Goal: Download file/media

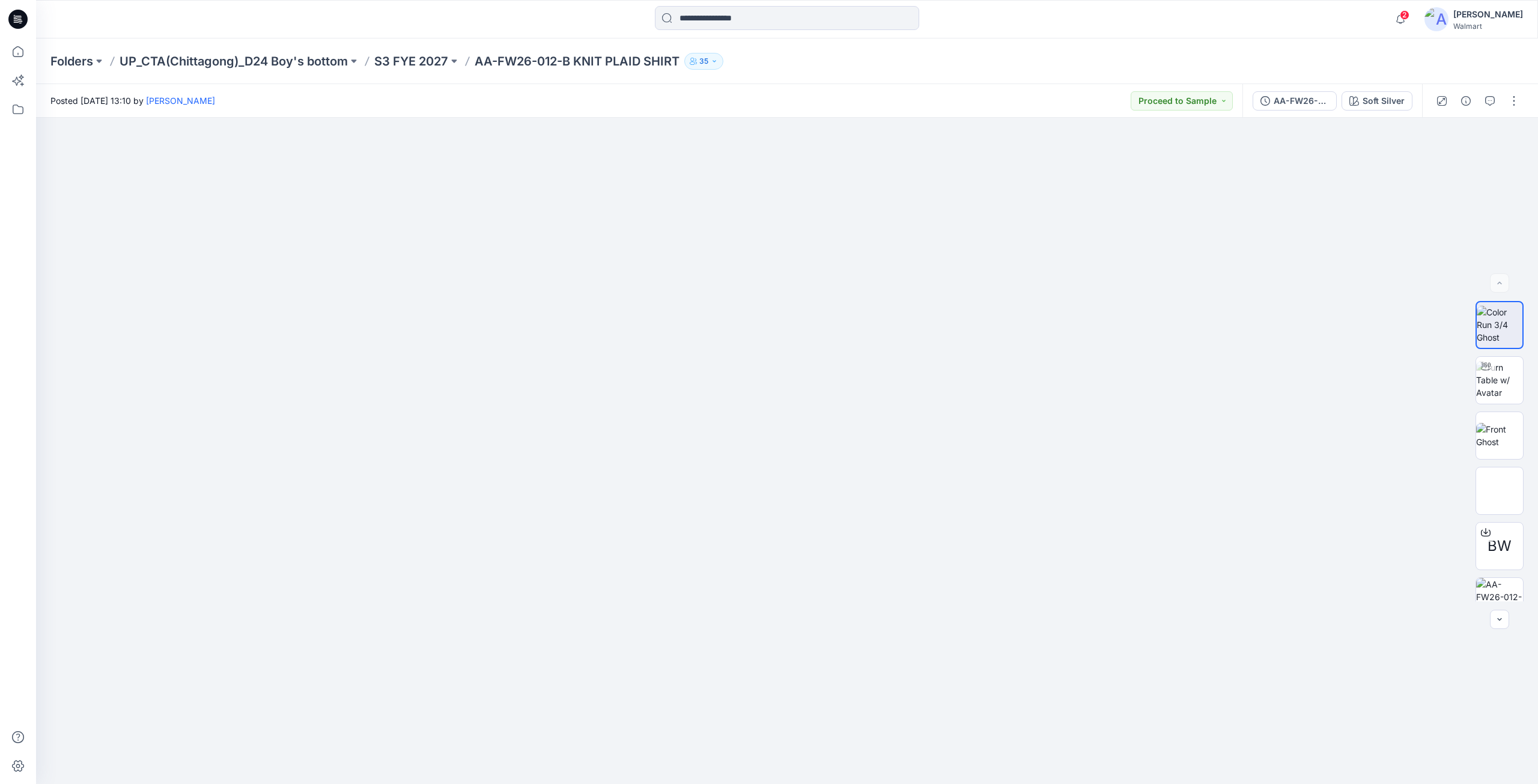
click at [21, 18] on icon at bounding box center [18, 19] width 19 height 19
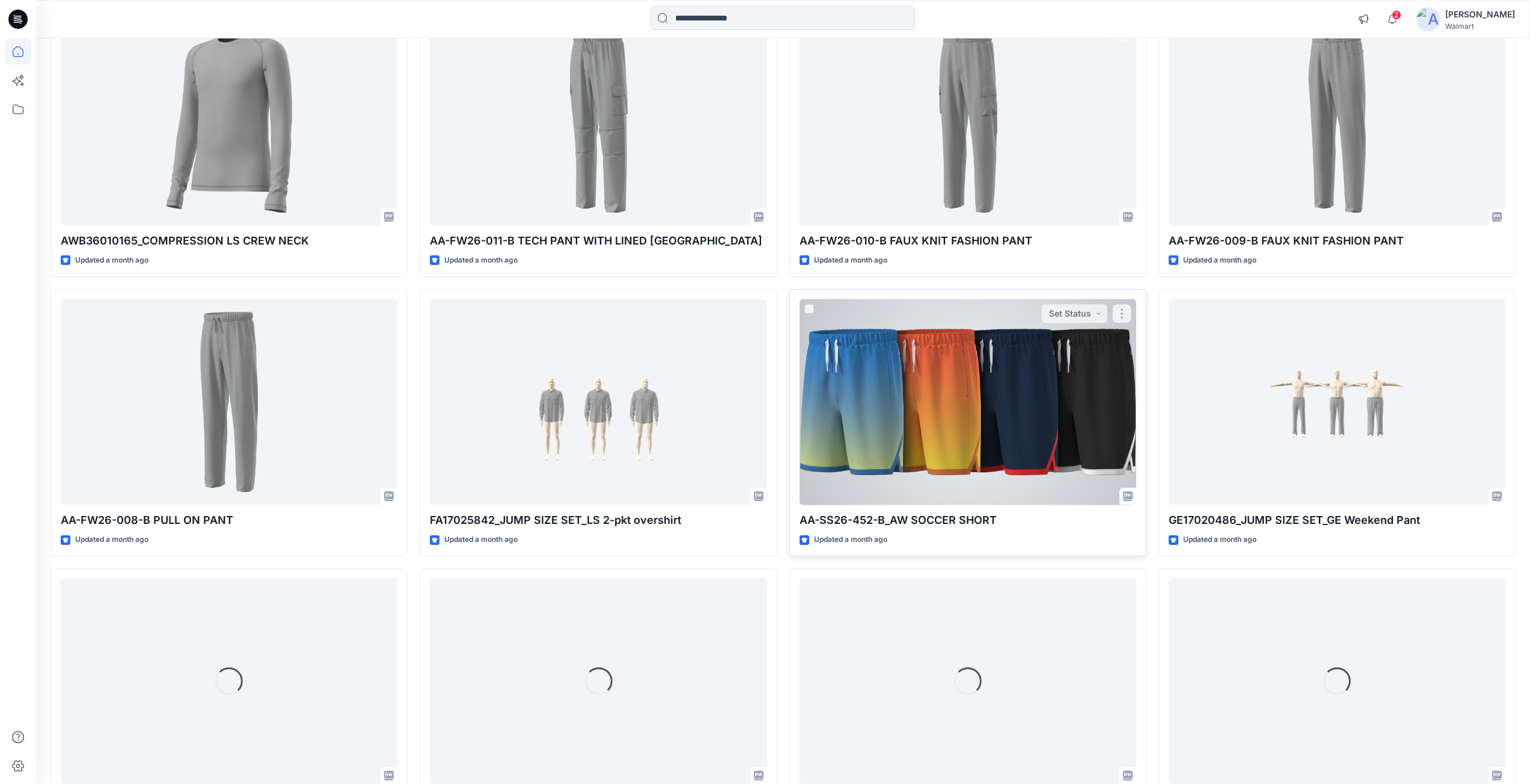
scroll to position [6319, 0]
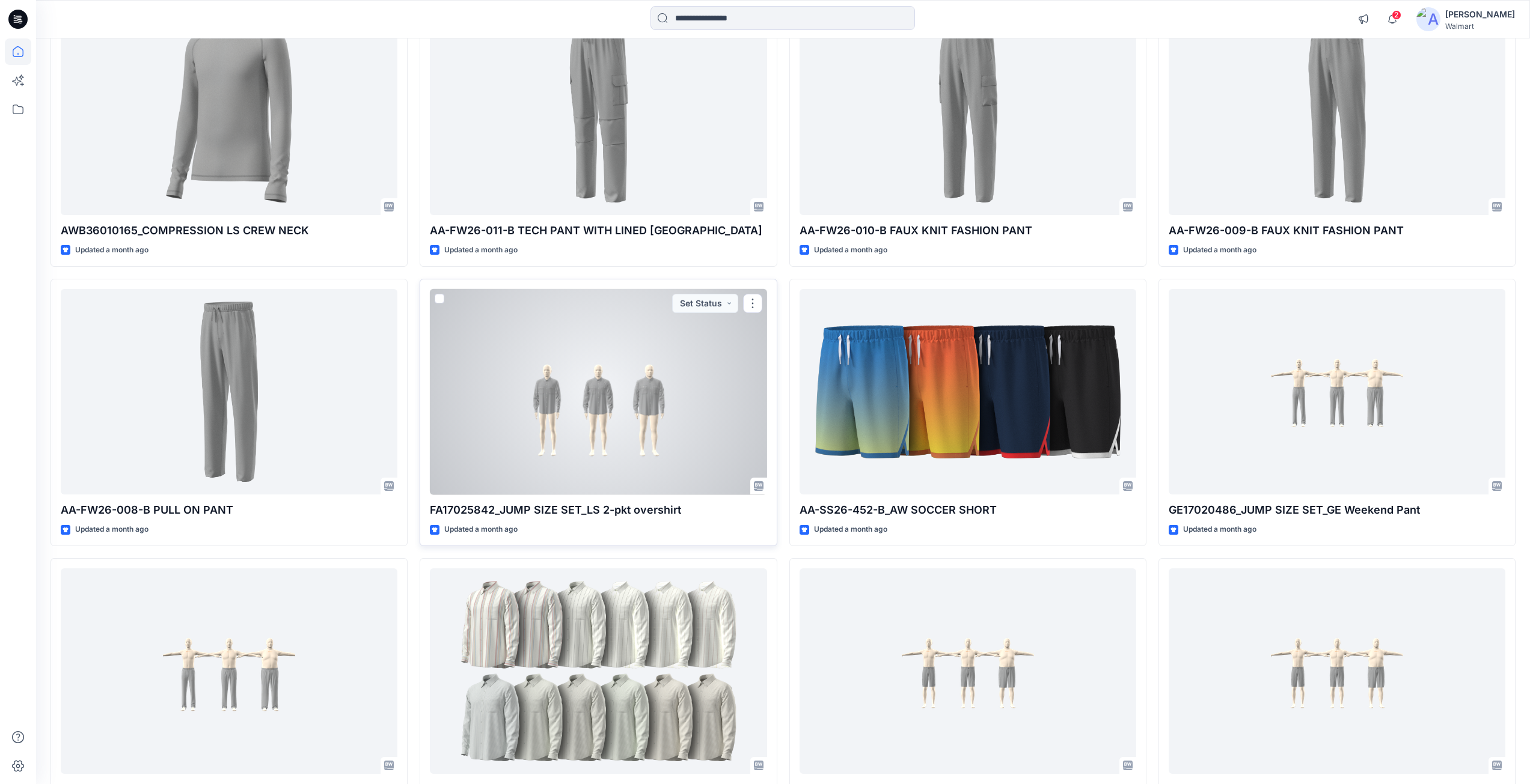
click at [640, 389] on div at bounding box center [598, 392] width 337 height 206
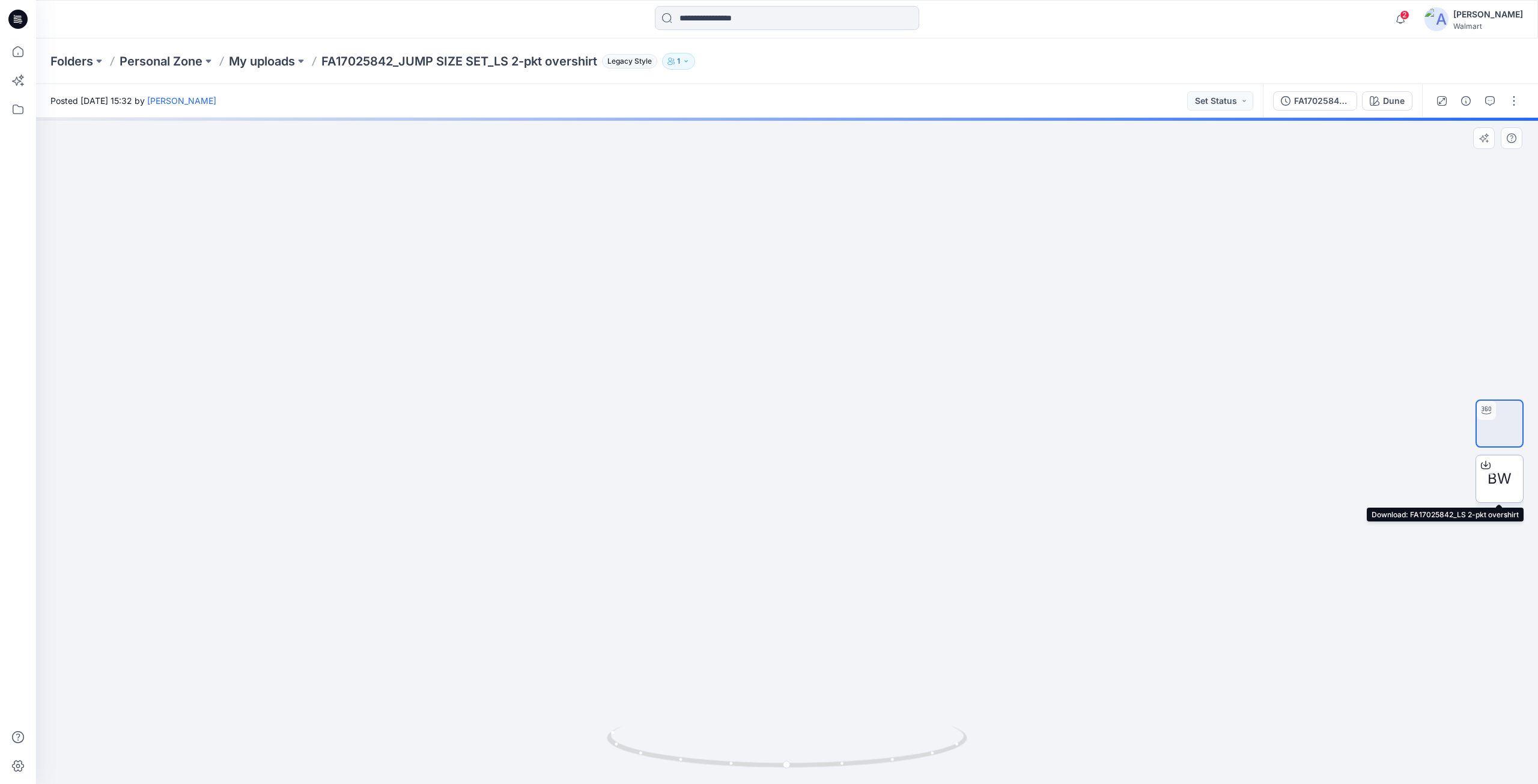
click at [1487, 465] on icon at bounding box center [1486, 463] width 5 height 6
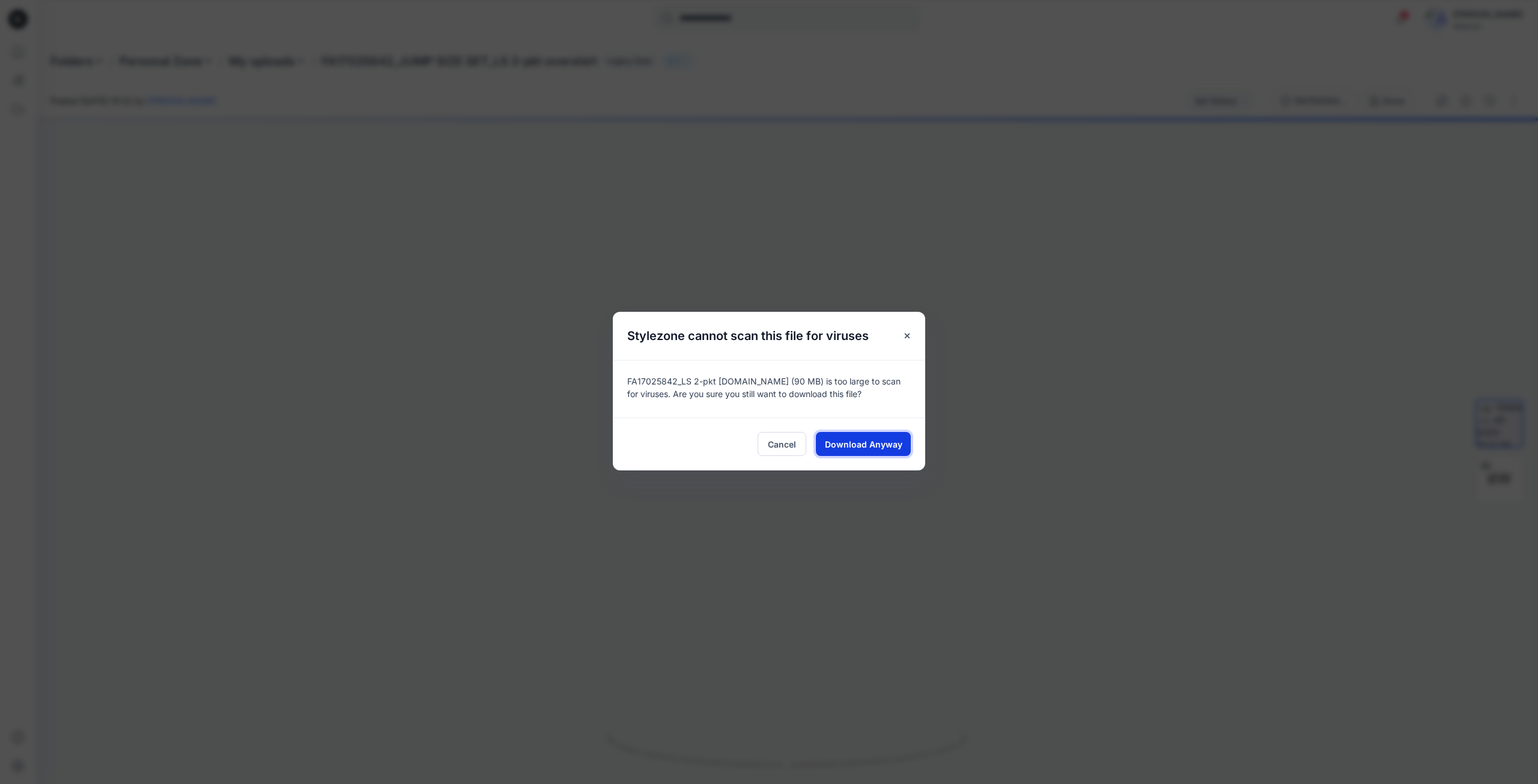
click at [852, 444] on span "Download Anyway" at bounding box center [864, 444] width 78 height 13
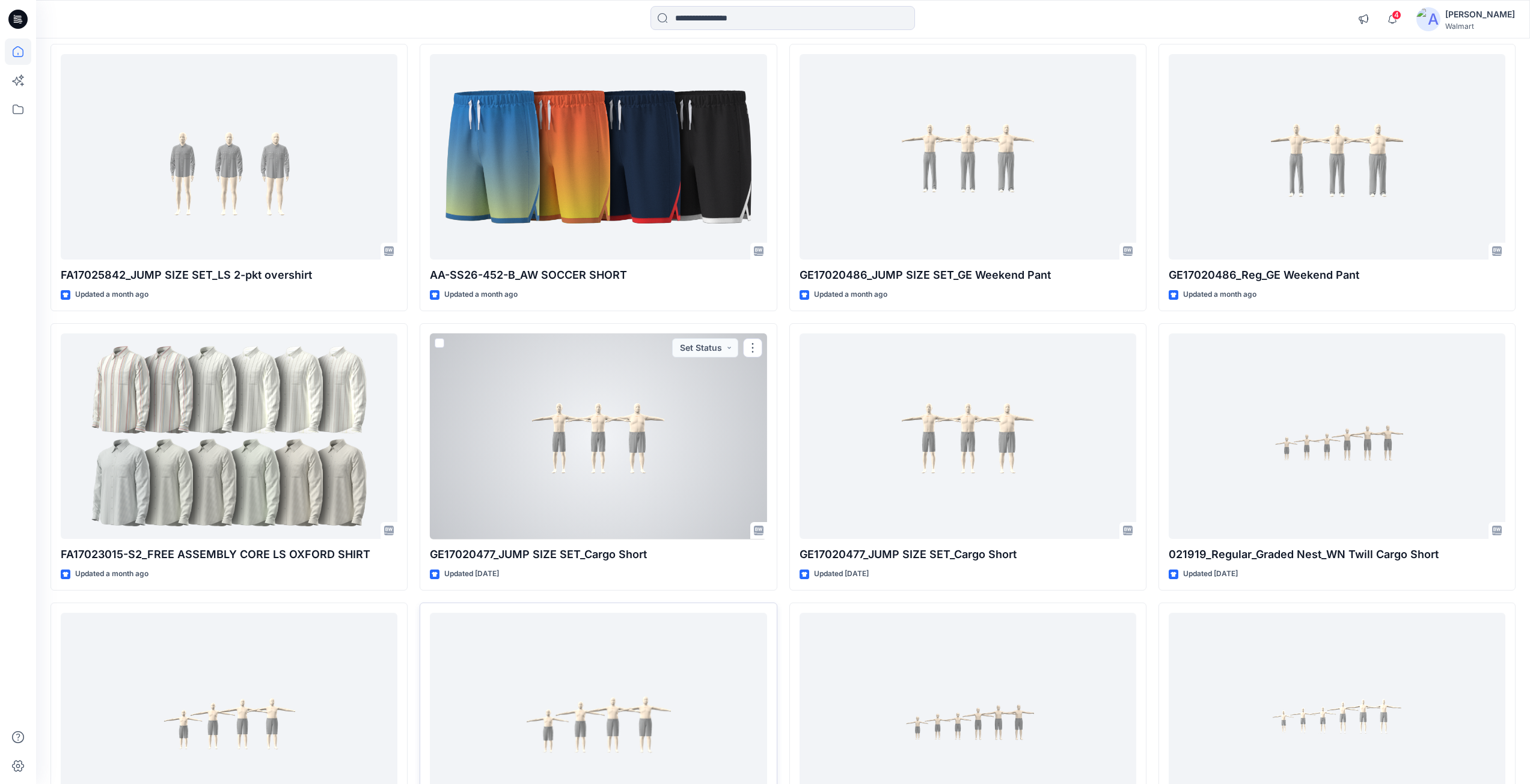
scroll to position [6374, 0]
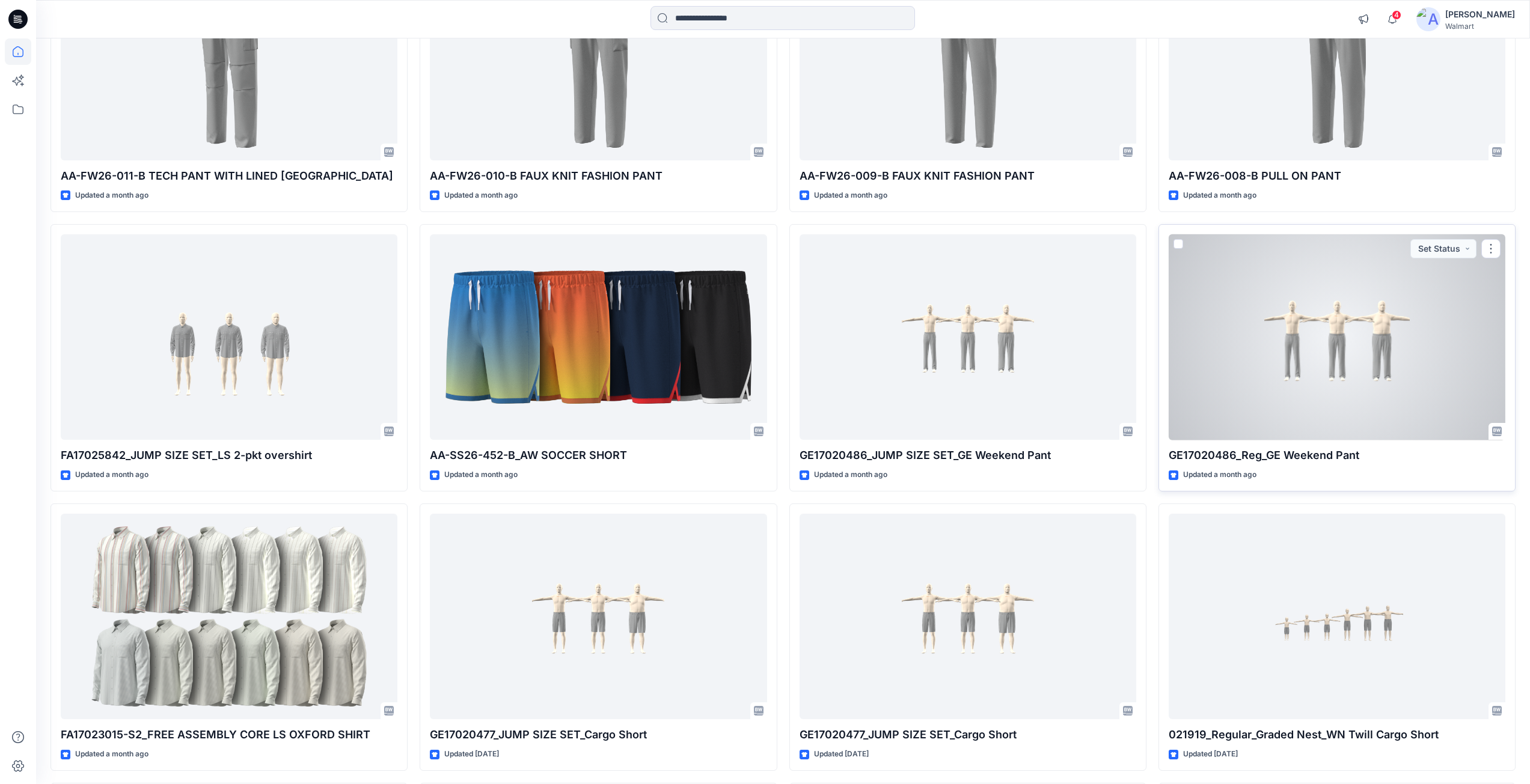
click at [1320, 361] on div at bounding box center [1337, 337] width 337 height 206
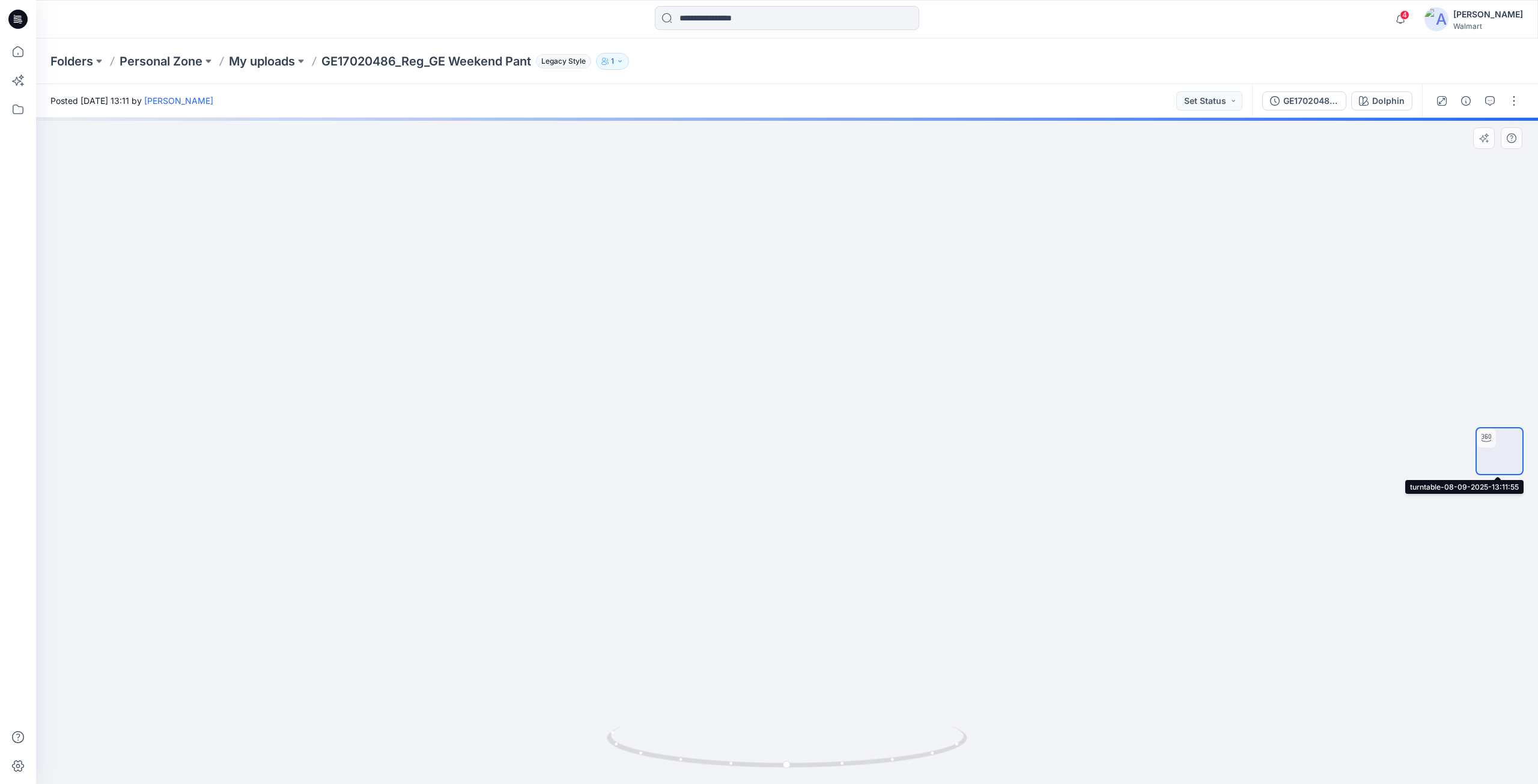
click at [1499, 451] on img at bounding box center [1499, 451] width 0 height 0
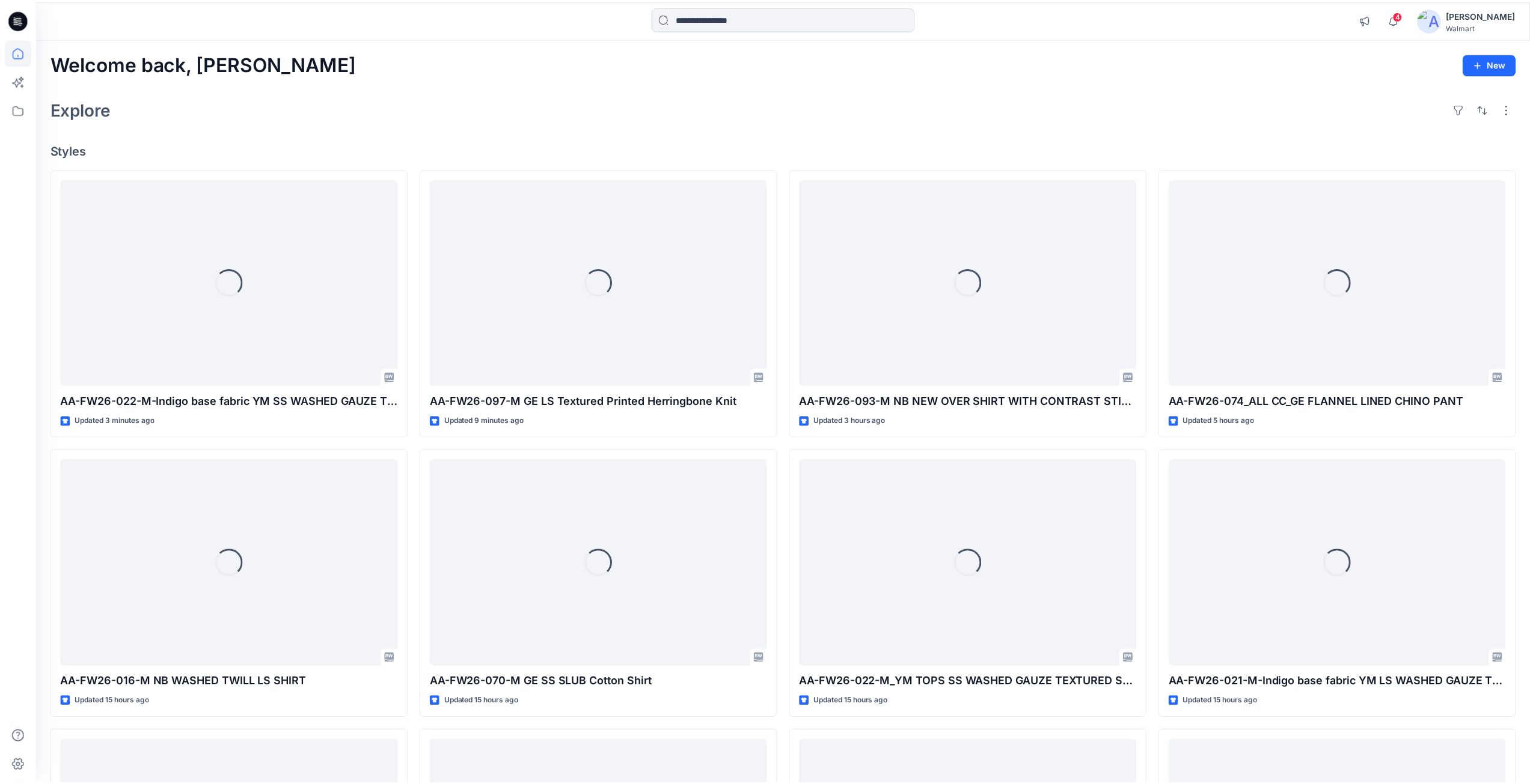
scroll to position [6374, 0]
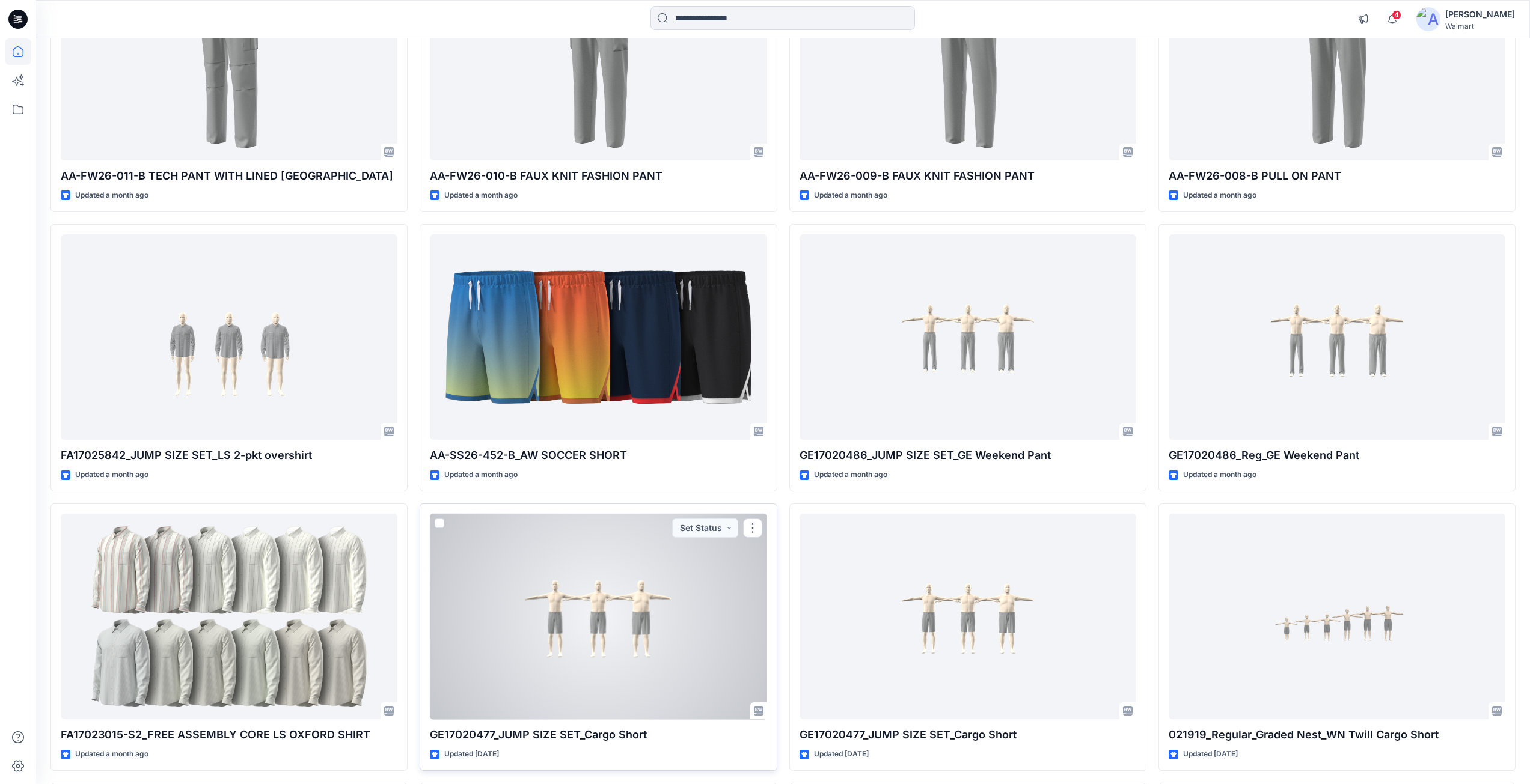
click at [594, 611] on div at bounding box center [598, 616] width 337 height 206
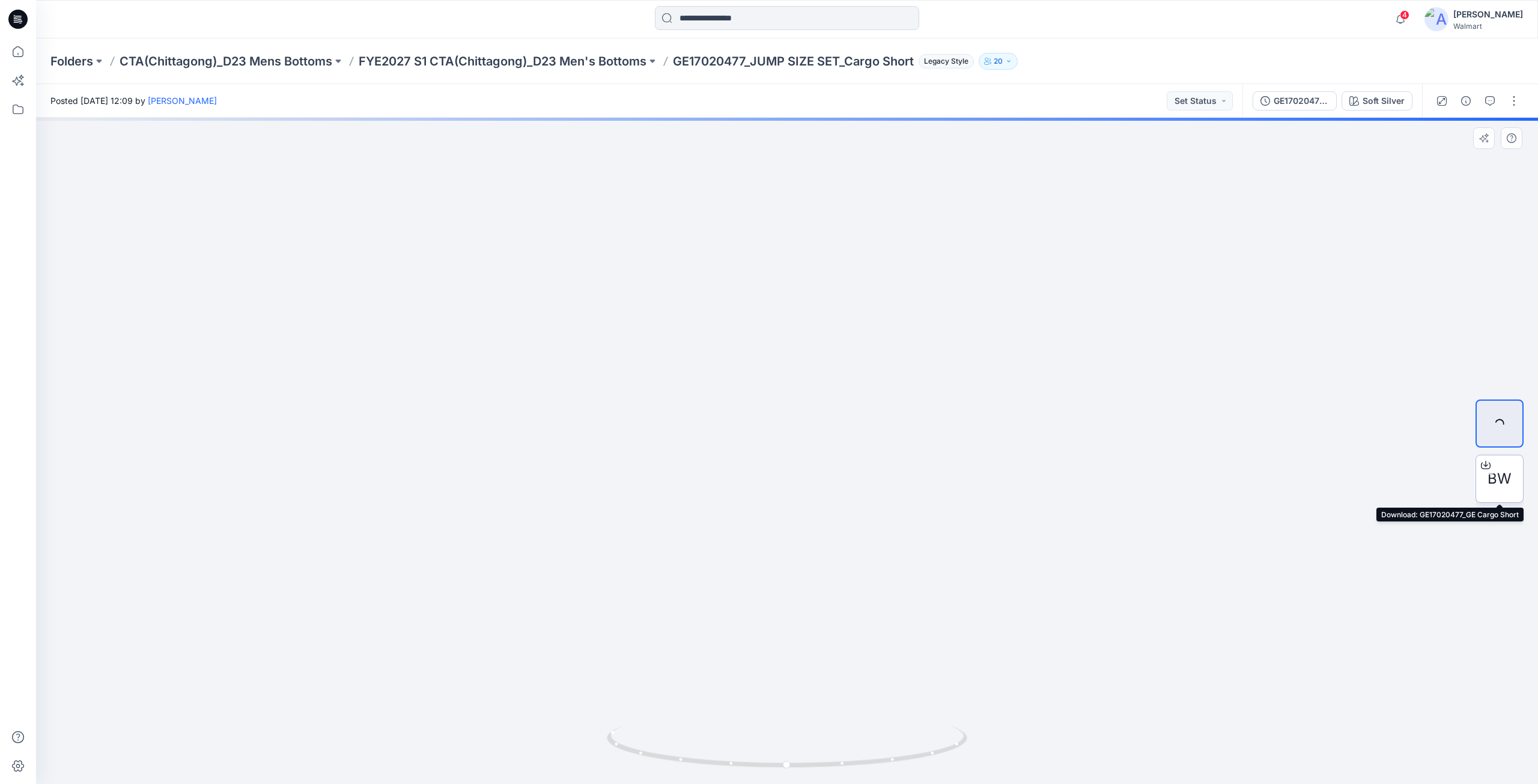
click at [1484, 465] on icon at bounding box center [1486, 463] width 5 height 6
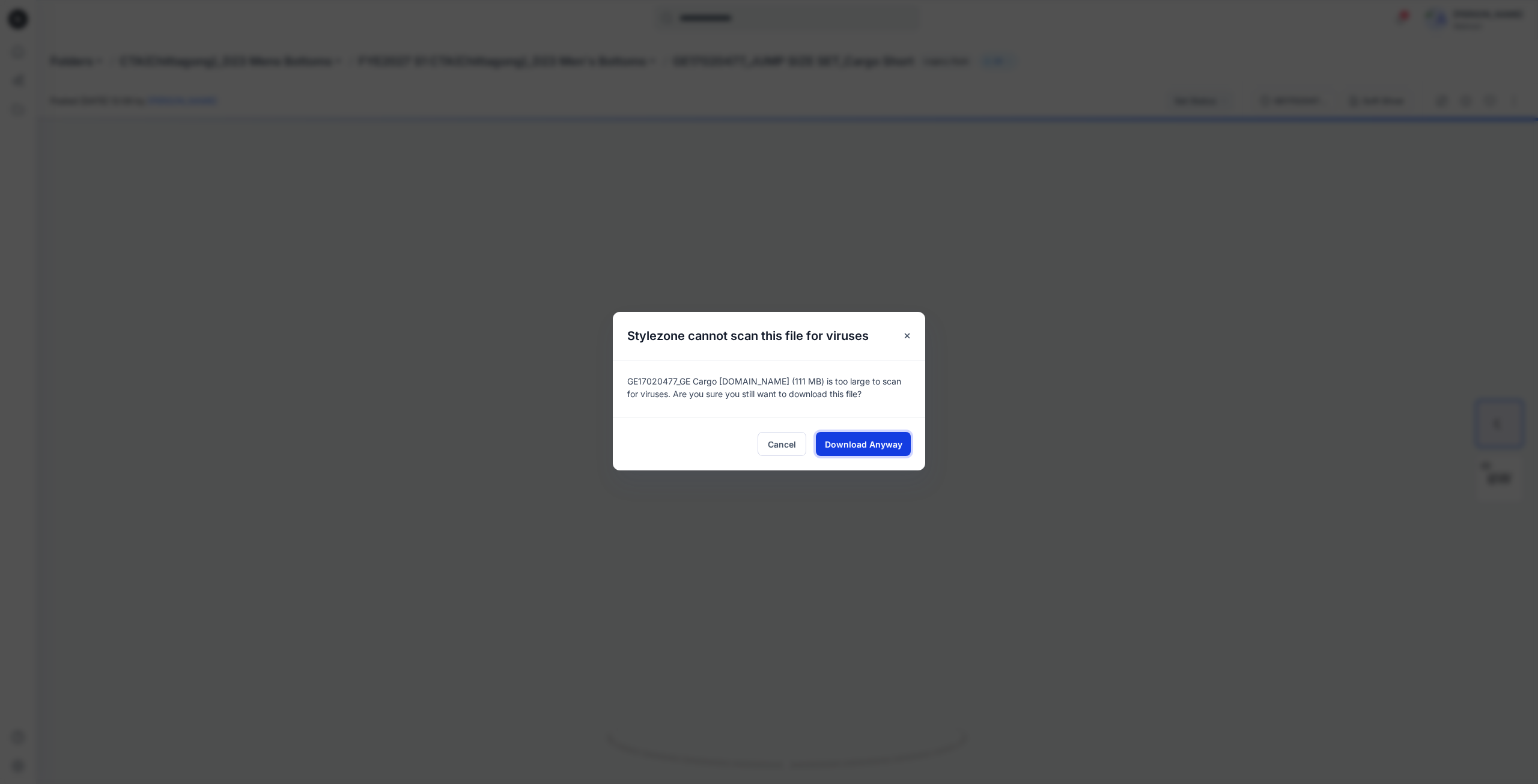
click at [839, 440] on span "Download Anyway" at bounding box center [864, 444] width 78 height 13
